Goal: Task Accomplishment & Management: Manage account settings

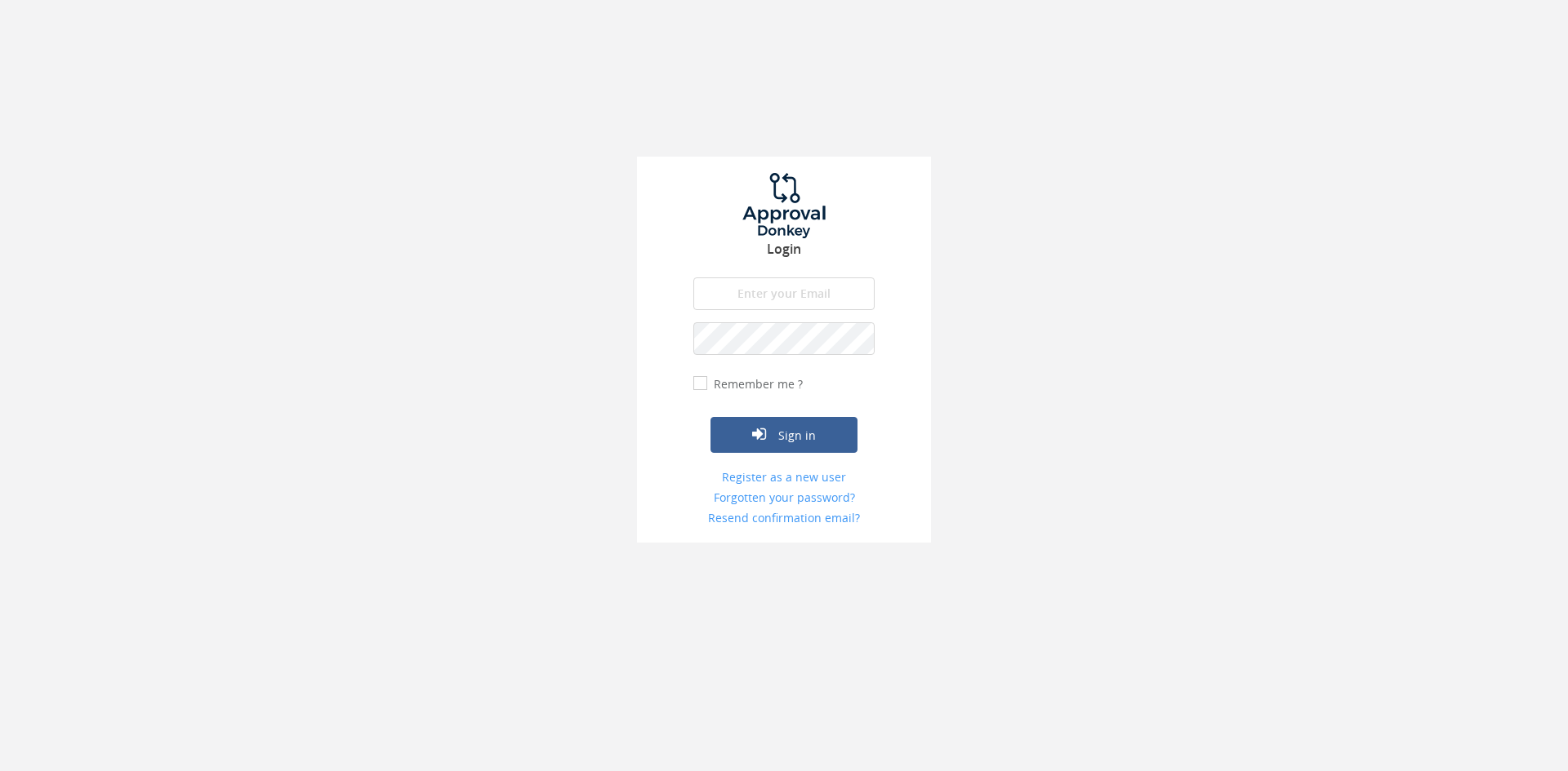
click at [828, 295] on input "email" at bounding box center [784, 294] width 181 height 32
type input "[EMAIL_ADDRESS][DOMAIN_NAME]"
click at [710, 417] on button "Sign in" at bounding box center [784, 435] width 147 height 36
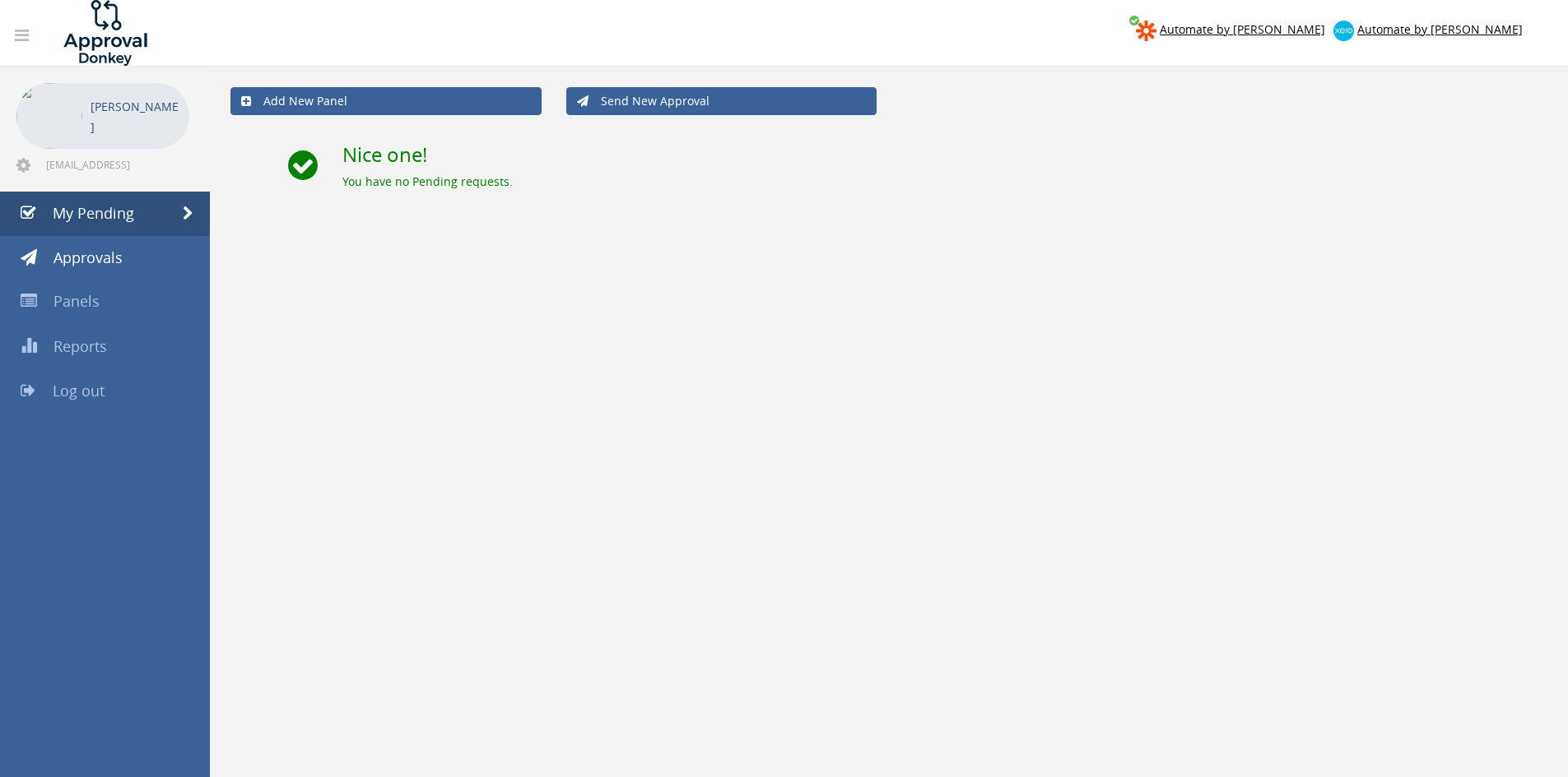
click at [86, 394] on span "Log out" at bounding box center [78, 391] width 52 height 20
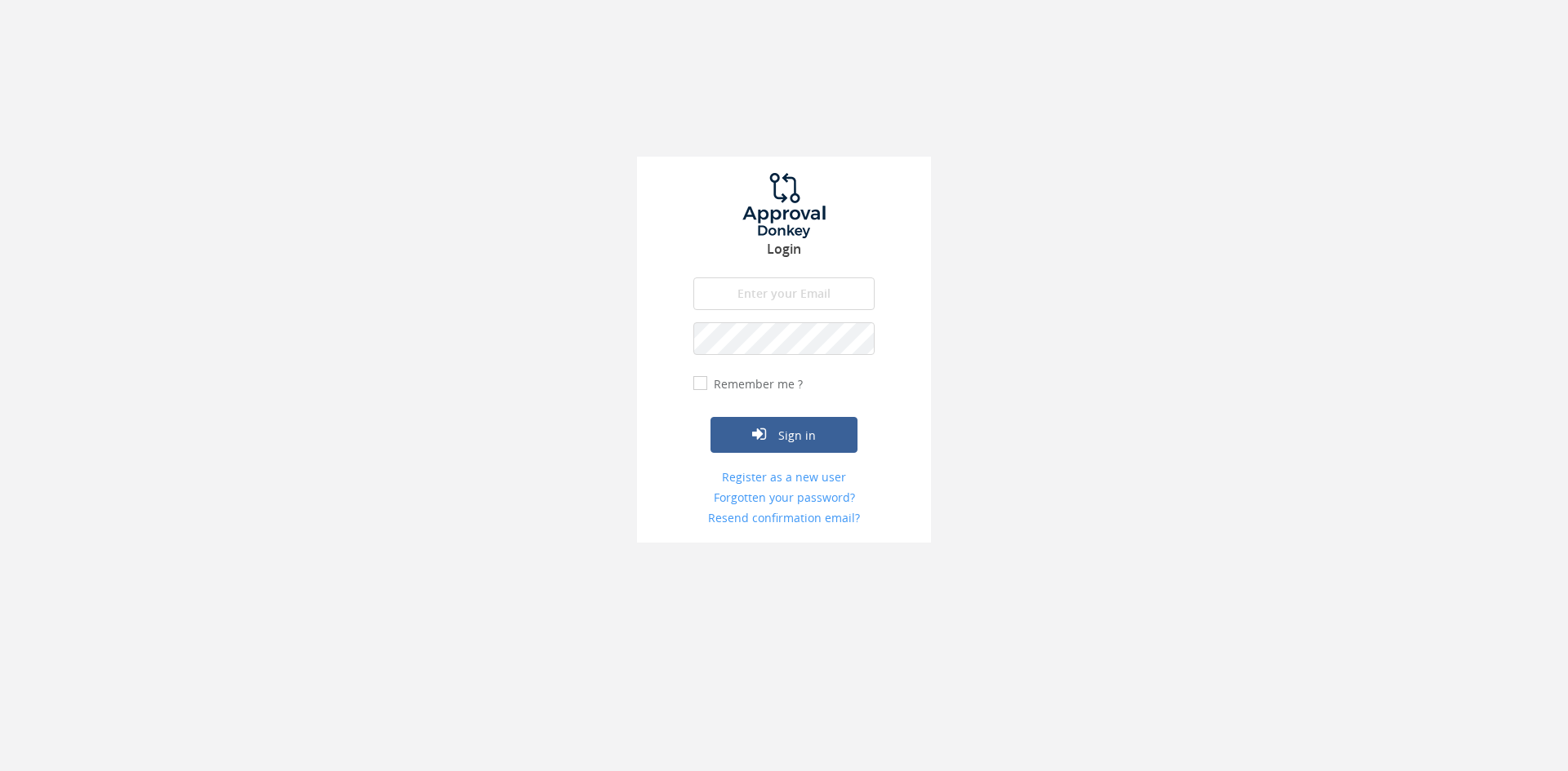
click at [799, 302] on input "email" at bounding box center [784, 294] width 181 height 32
type input "[EMAIL_ADDRESS][DOMAIN_NAME]"
click at [710, 417] on button "Sign in" at bounding box center [784, 435] width 147 height 36
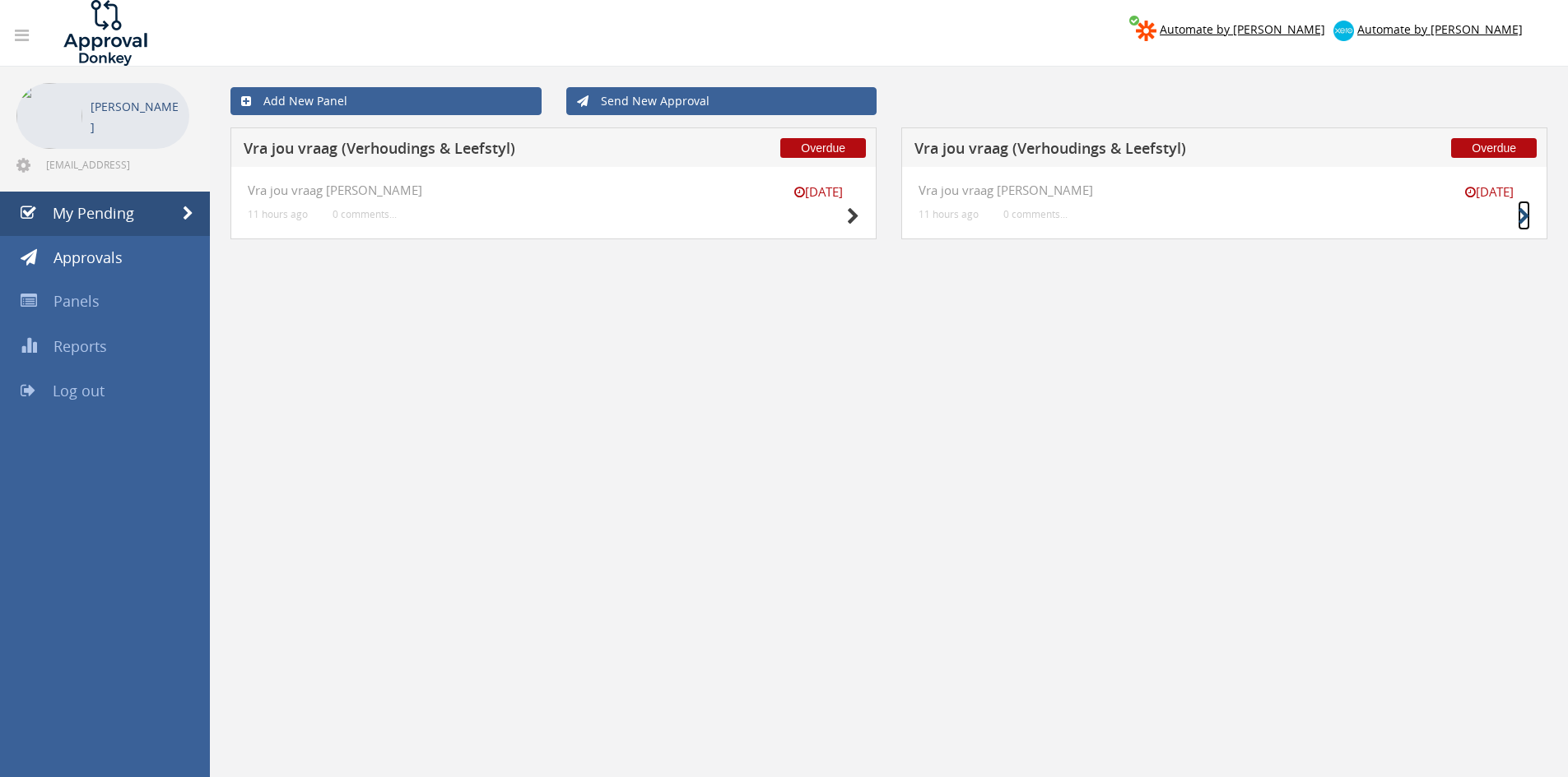
click at [1521, 205] on small at bounding box center [1523, 216] width 12 height 23
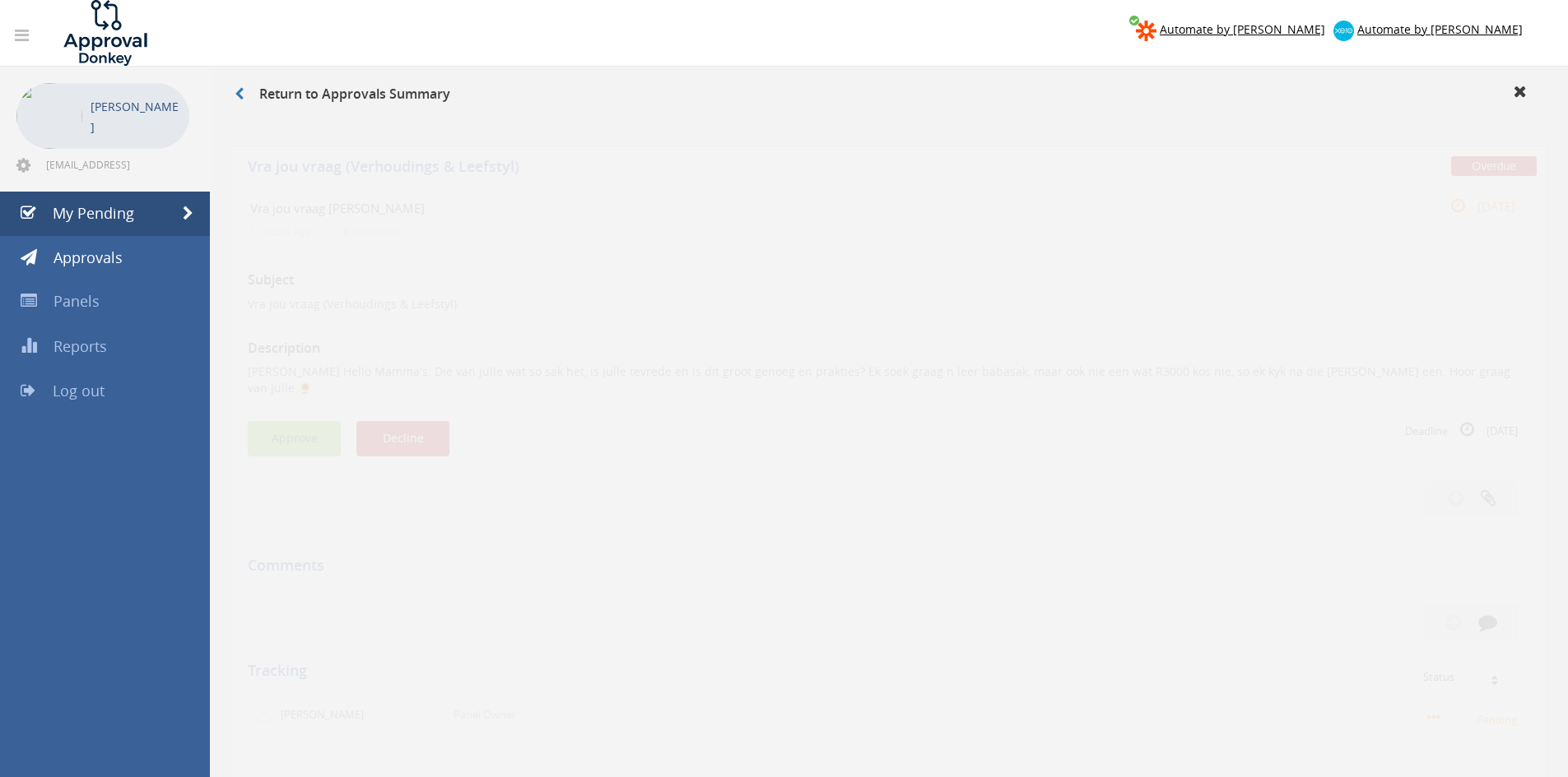
click at [293, 406] on button "Approve" at bounding box center [294, 423] width 93 height 35
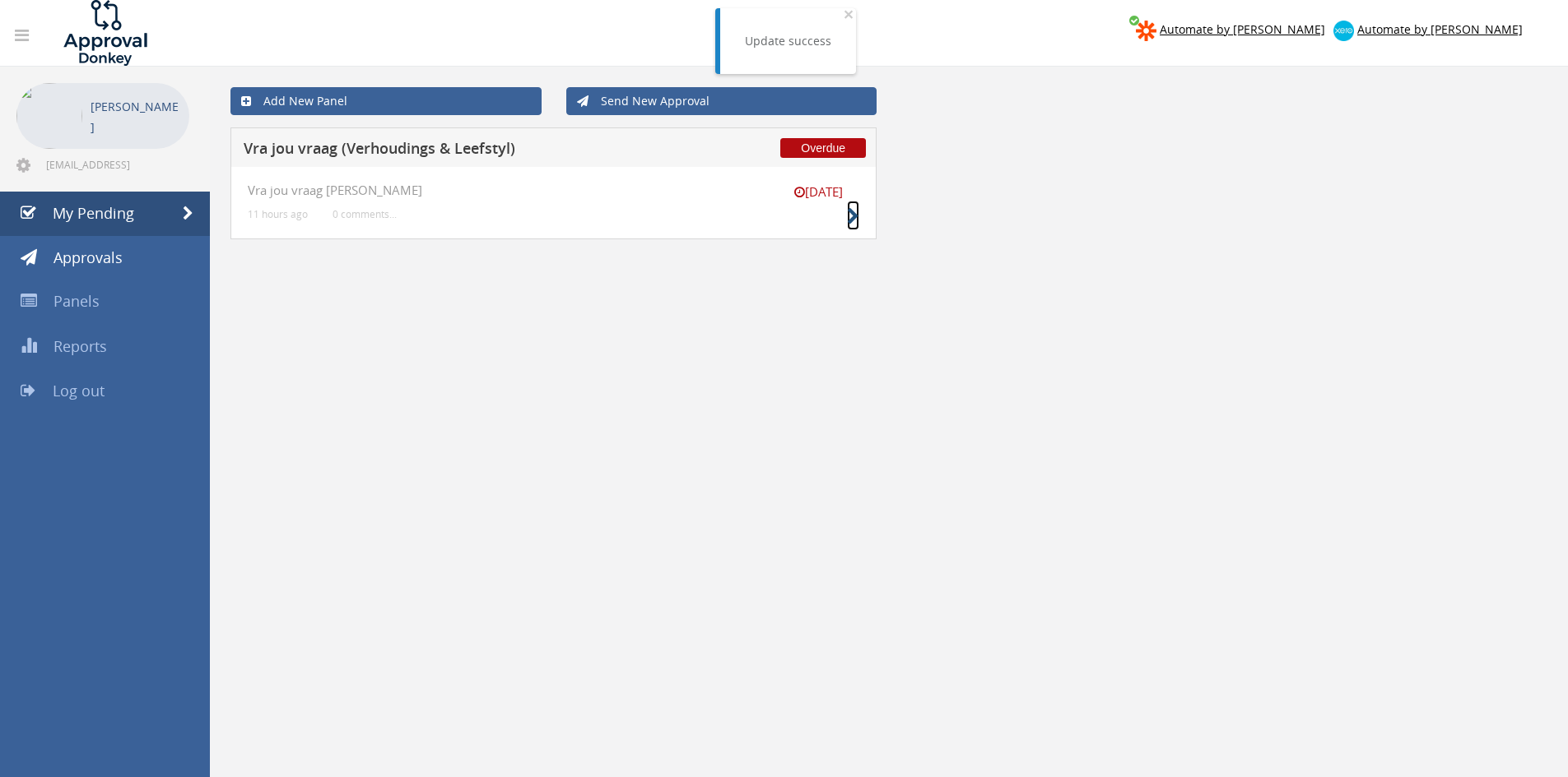
click at [856, 208] on icon at bounding box center [853, 217] width 12 height 17
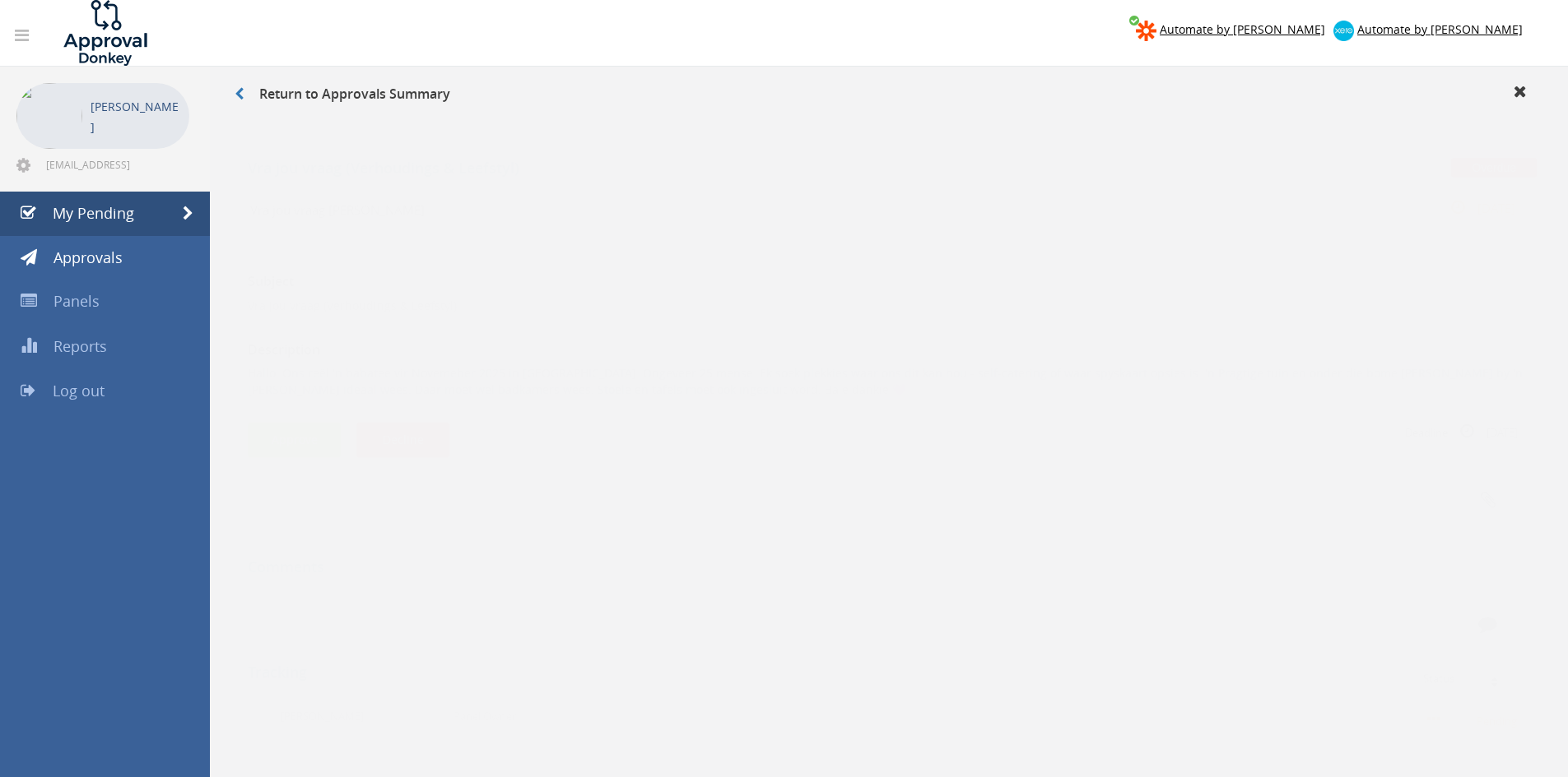
drag, startPoint x: 697, startPoint y: 373, endPoint x: 217, endPoint y: 358, distance: 480.2
click at [217, 358] on div "Return to Approvals Summary Overdue Vra jou vraag (Verhoudings & Leefstyl) Vra …" at bounding box center [889, 512] width 1358 height 891
copy p "Hallo. Ons reël 'n babatee vir Novemeber 2025 in Pretoria. Ongeveer 25 mense. E…"
click at [430, 430] on button "Decline" at bounding box center [403, 423] width 93 height 35
